Goal: Task Accomplishment & Management: Use online tool/utility

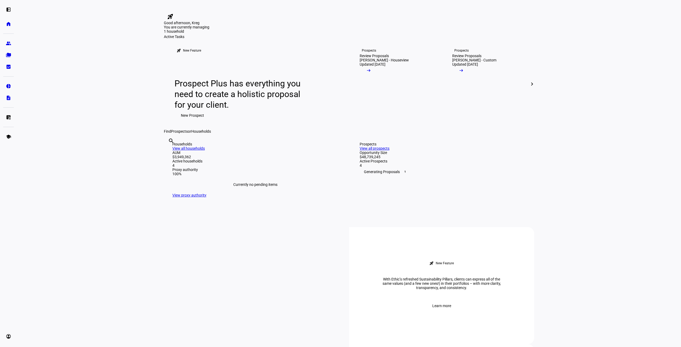
click at [531, 87] on mat-icon "chevron_right" at bounding box center [532, 84] width 6 height 6
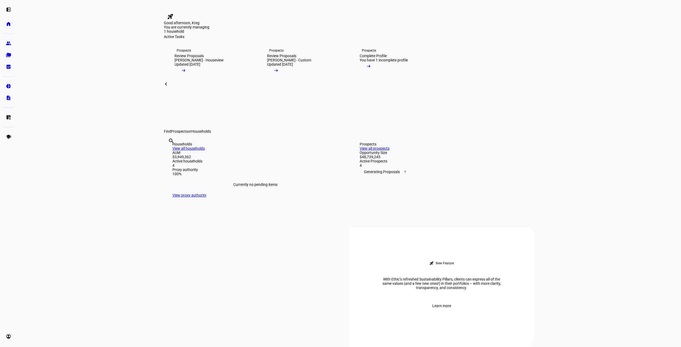
click at [167, 87] on mat-icon "chevron_left" at bounding box center [166, 84] width 6 height 6
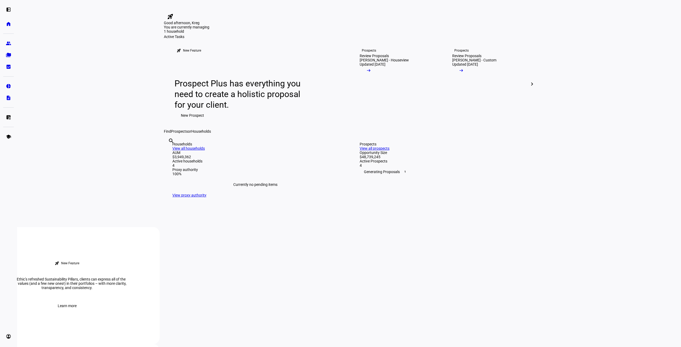
click at [531, 87] on mat-icon "chevron_right" at bounding box center [532, 84] width 6 height 6
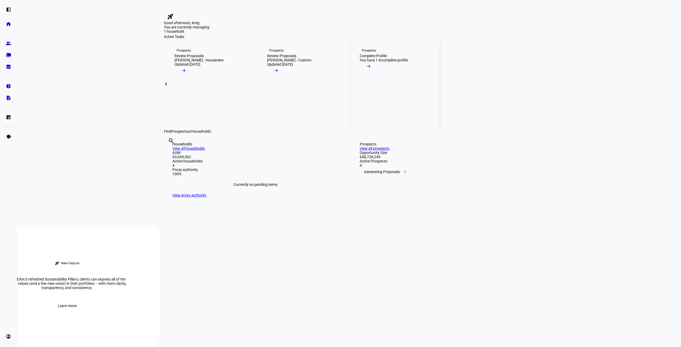
click at [384, 58] on div "Complete Profile" at bounding box center [373, 56] width 27 height 4
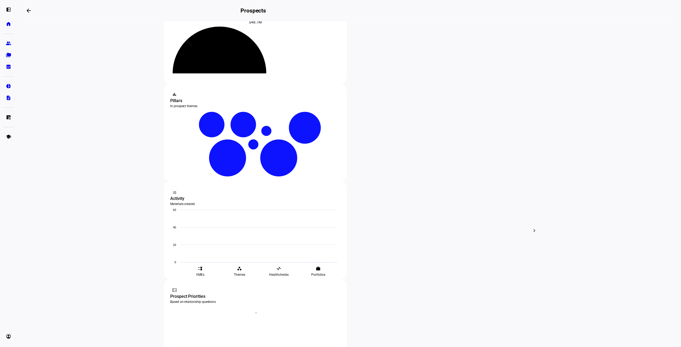
scroll to position [56, 0]
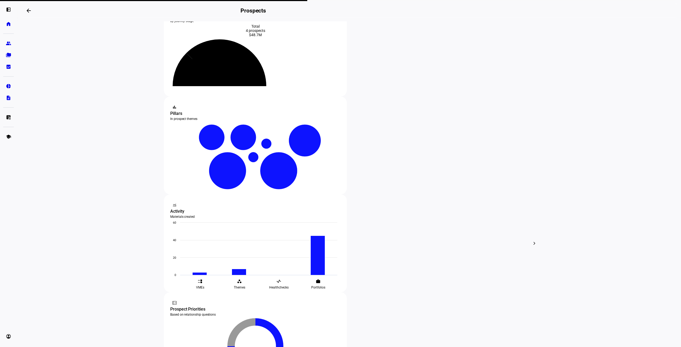
scroll to position [27, 0]
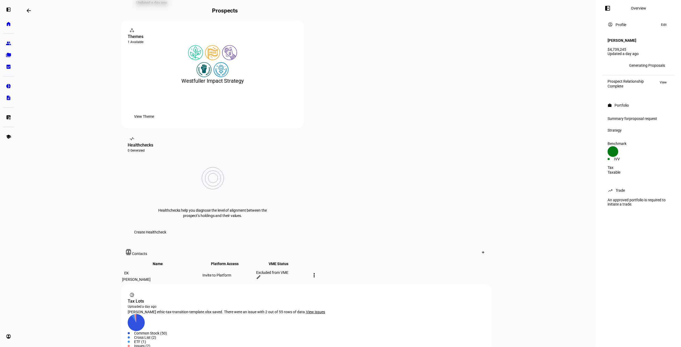
scroll to position [136, 0]
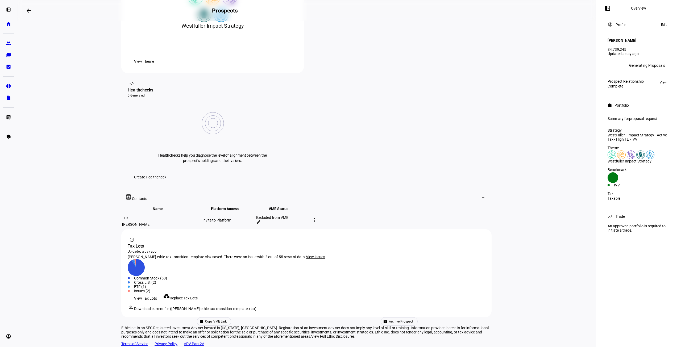
click at [191, 296] on span "Replace Tax Lots" at bounding box center [184, 298] width 28 height 4
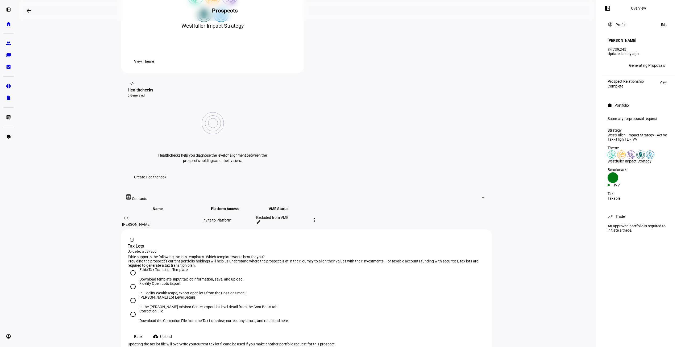
click at [132, 268] on input "Ethic Tax Transition Template Download template, input tax lot information, sav…" at bounding box center [133, 273] width 11 height 11
radio input "true"
click at [168, 331] on span "Upload" at bounding box center [166, 336] width 12 height 11
